Goal: Task Accomplishment & Management: Complete application form

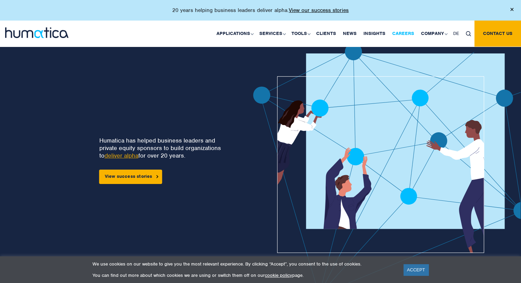
click at [402, 34] on link "Careers" at bounding box center [403, 34] width 29 height 26
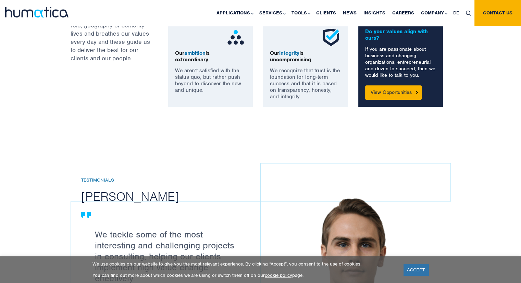
scroll to position [607, 0]
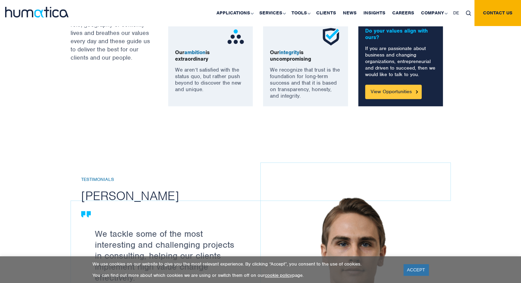
click at [397, 88] on link "View Opportunities" at bounding box center [393, 92] width 57 height 14
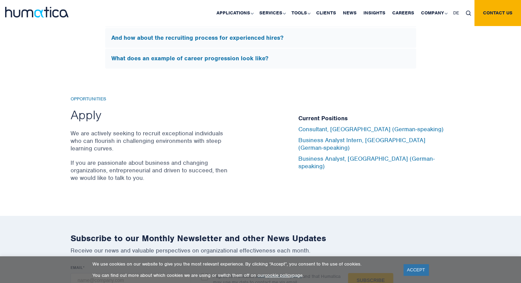
scroll to position [2218, 0]
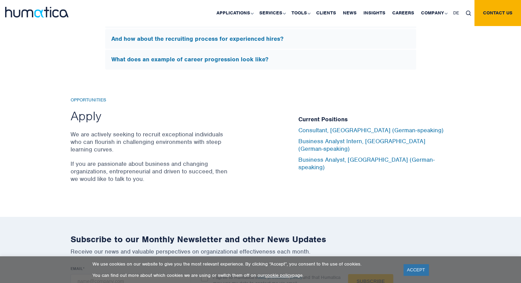
click at [96, 97] on h6 "Opportunities" at bounding box center [150, 100] width 159 height 6
click at [92, 109] on h2 "Apply" at bounding box center [150, 116] width 159 height 16
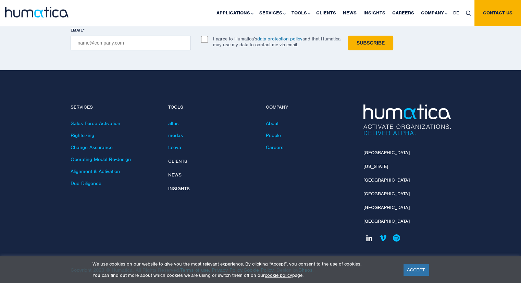
click at [367, 232] on link at bounding box center [370, 238] width 12 height 12
click at [367, 233] on link at bounding box center [370, 238] width 12 height 12
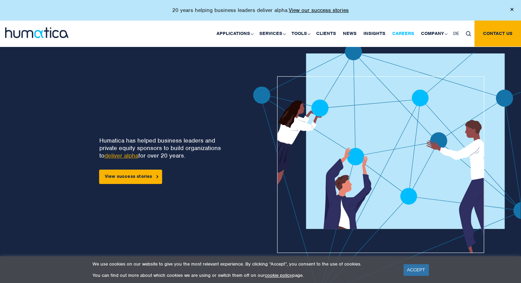
click at [408, 32] on link "Careers" at bounding box center [403, 34] width 29 height 26
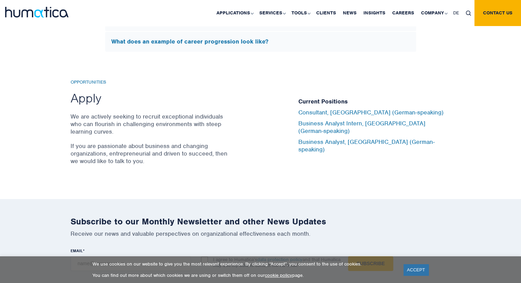
scroll to position [2237, 0]
